Goal: Communication & Community: Answer question/provide support

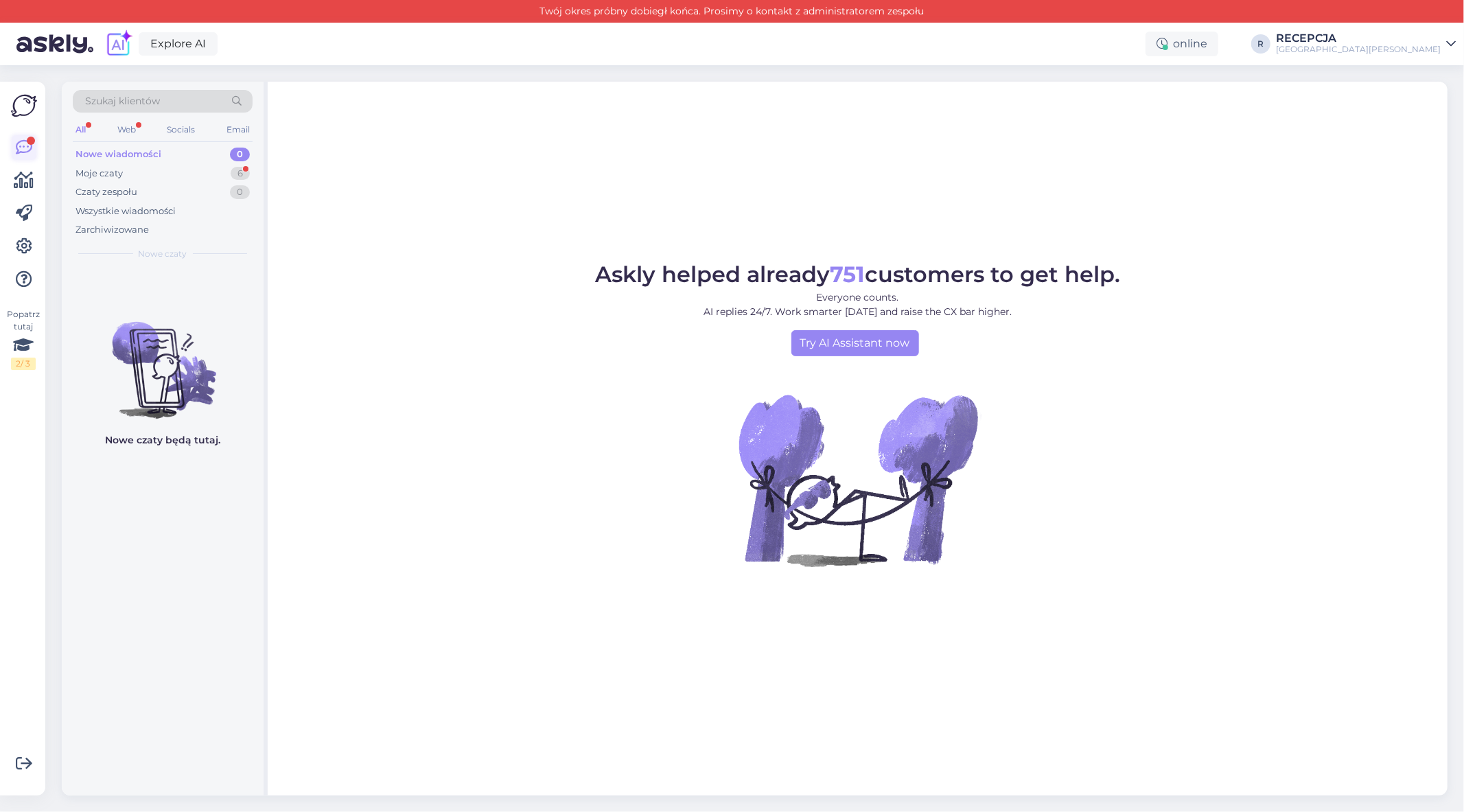
click at [19, 150] on icon at bounding box center [24, 147] width 16 height 16
click at [185, 176] on div "Moje czaty 6" at bounding box center [162, 174] width 179 height 19
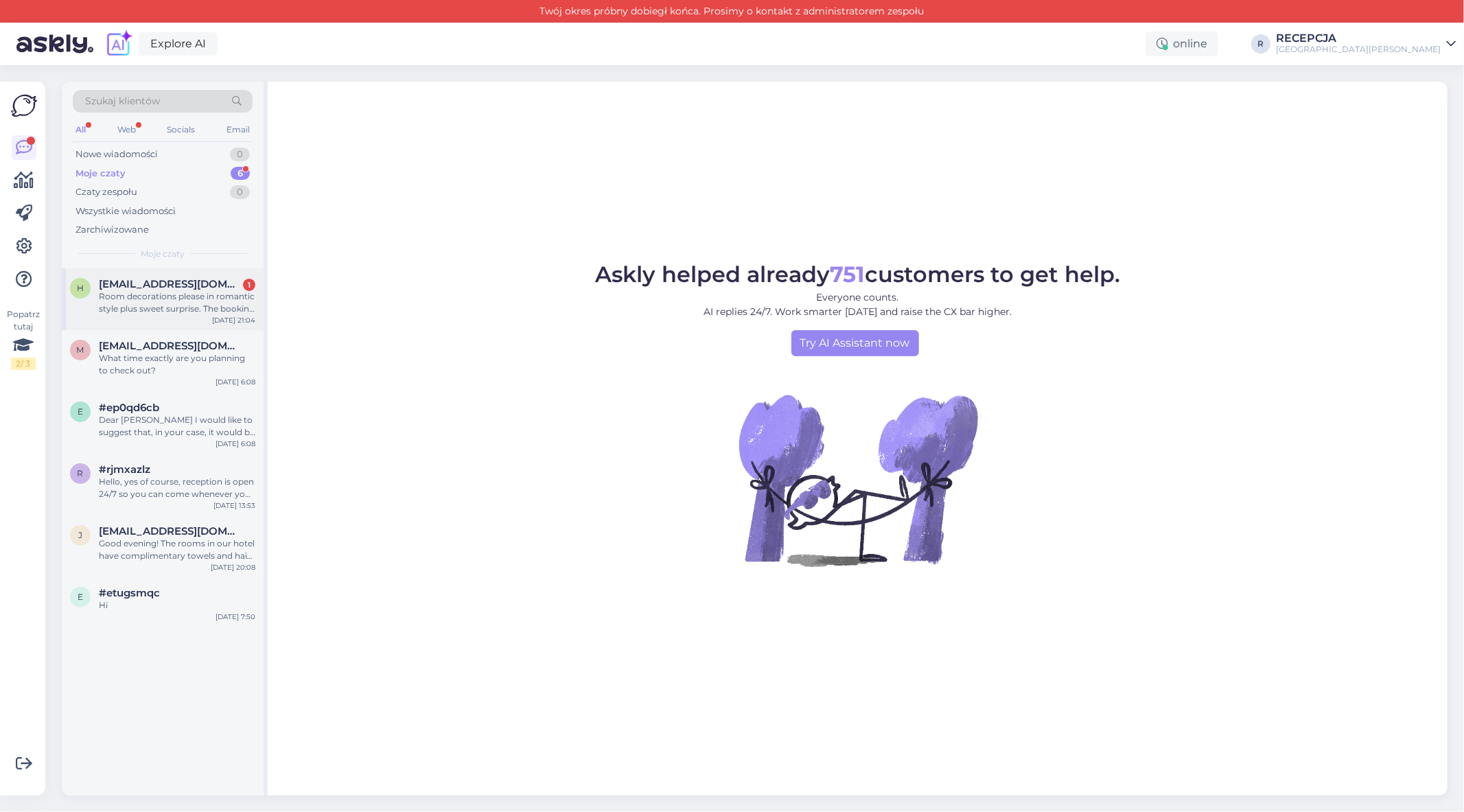
click at [175, 291] on div "Room decorations please in romantic style plus sweet surprise. The booking is u…" at bounding box center [177, 303] width 156 height 25
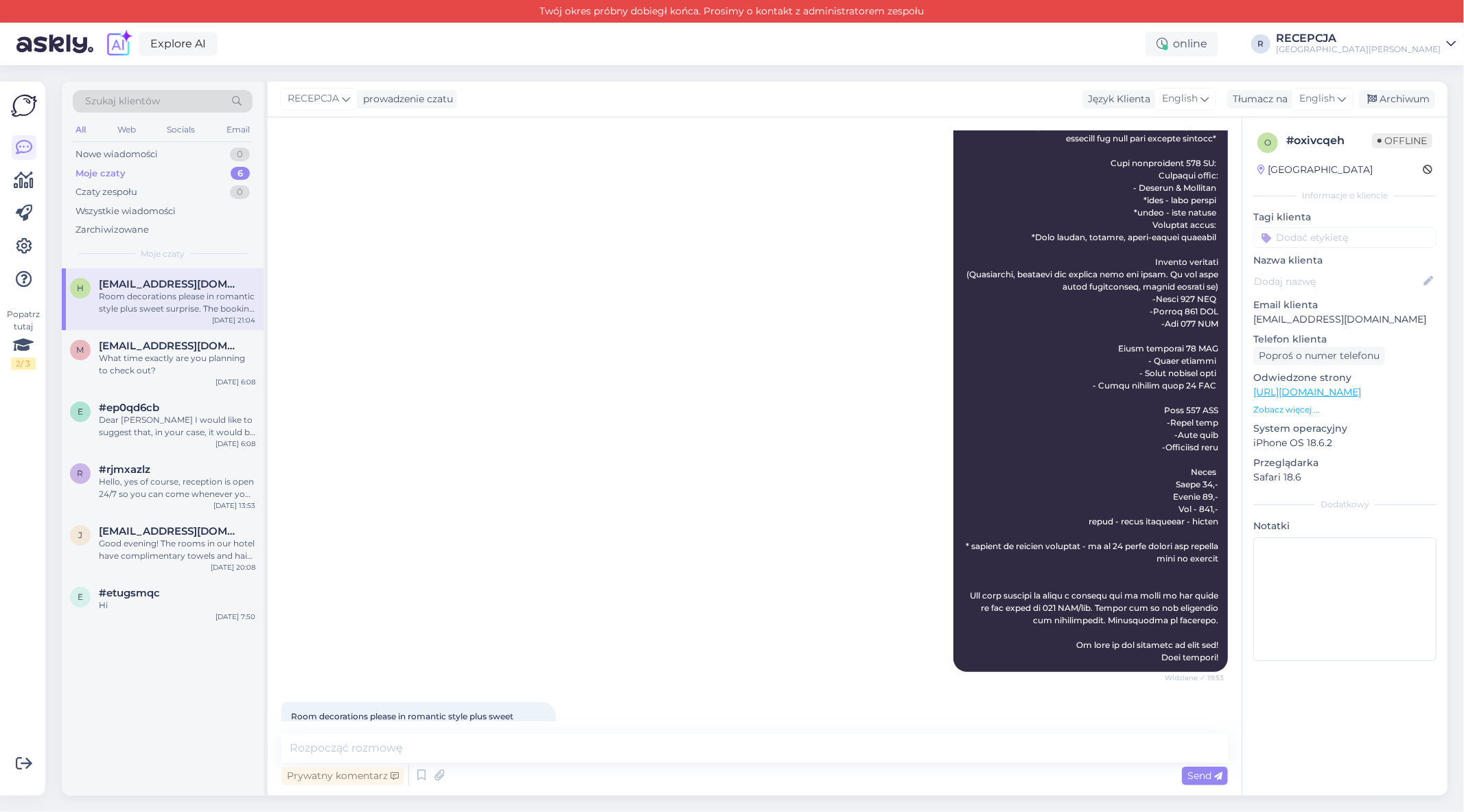
scroll to position [307, 0]
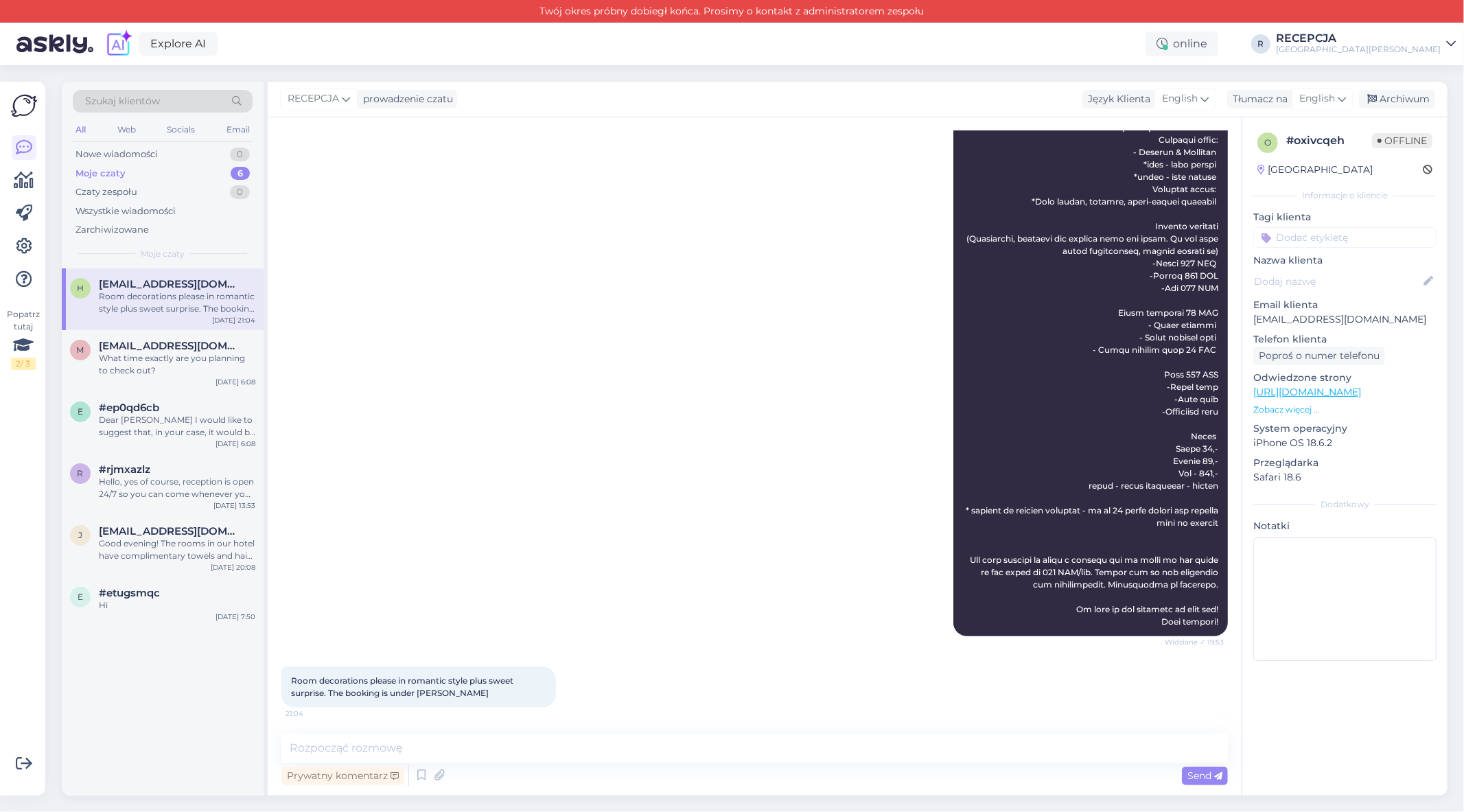
click at [456, 728] on div "Rozpoczął się czat [DATE] Hello, 15:04 We are arriving [DATE] on my partners bi…" at bounding box center [755, 456] width 974 height 678
click at [464, 747] on textarea at bounding box center [755, 748] width 946 height 29
type textarea "t"
type textarea "Thank you for this information. I will pass it on to our Housekeeping team :)"
click at [1209, 769] on span "Send" at bounding box center [1206, 775] width 35 height 12
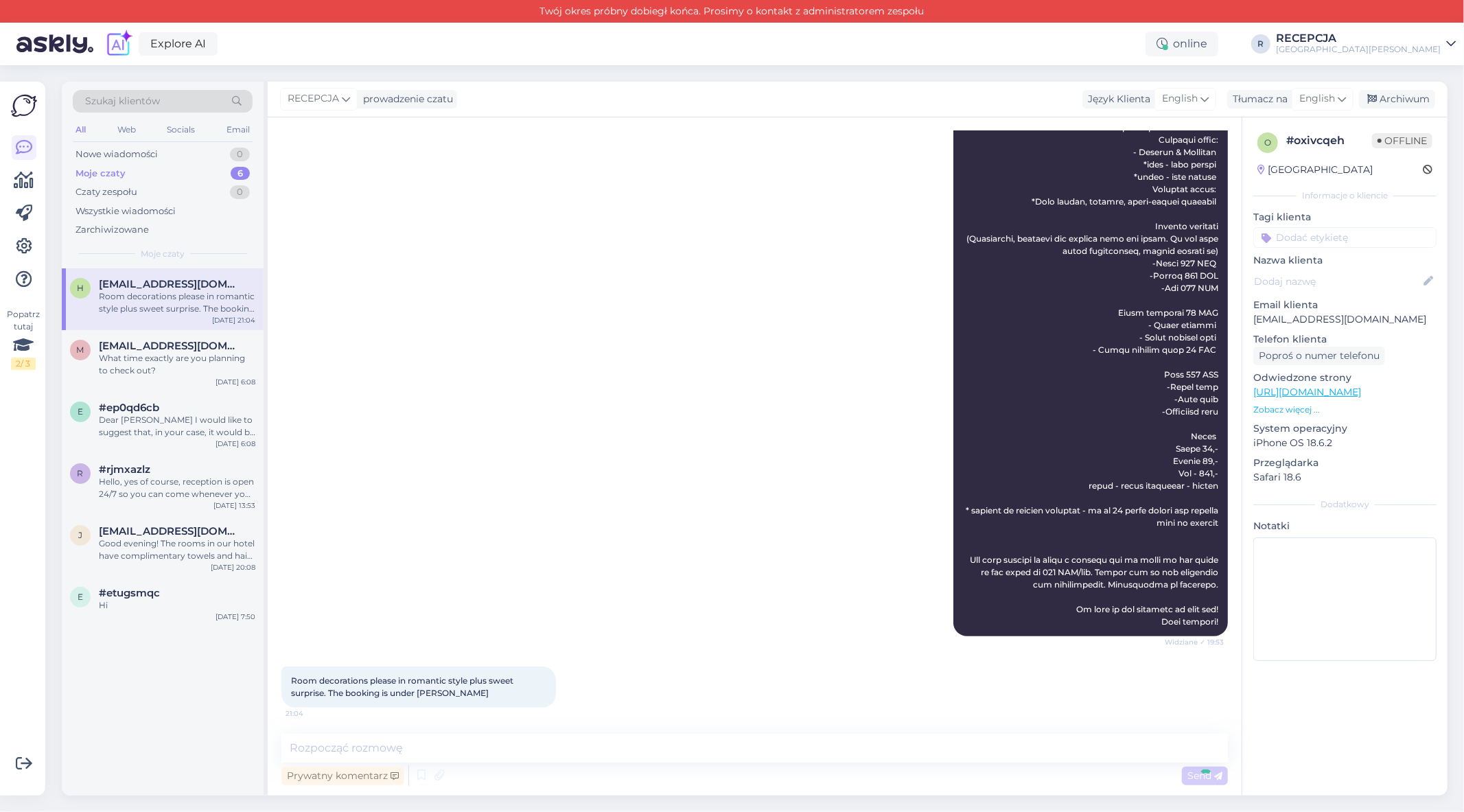
scroll to position [380, 0]
